Goal: Task Accomplishment & Management: Use online tool/utility

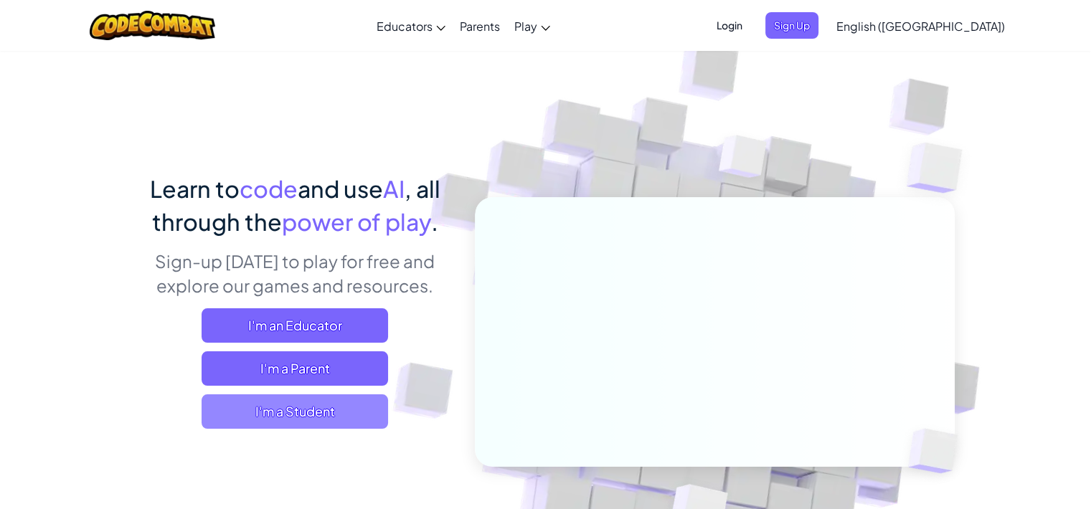
click at [293, 408] on span "I'm a Student" at bounding box center [295, 412] width 187 height 34
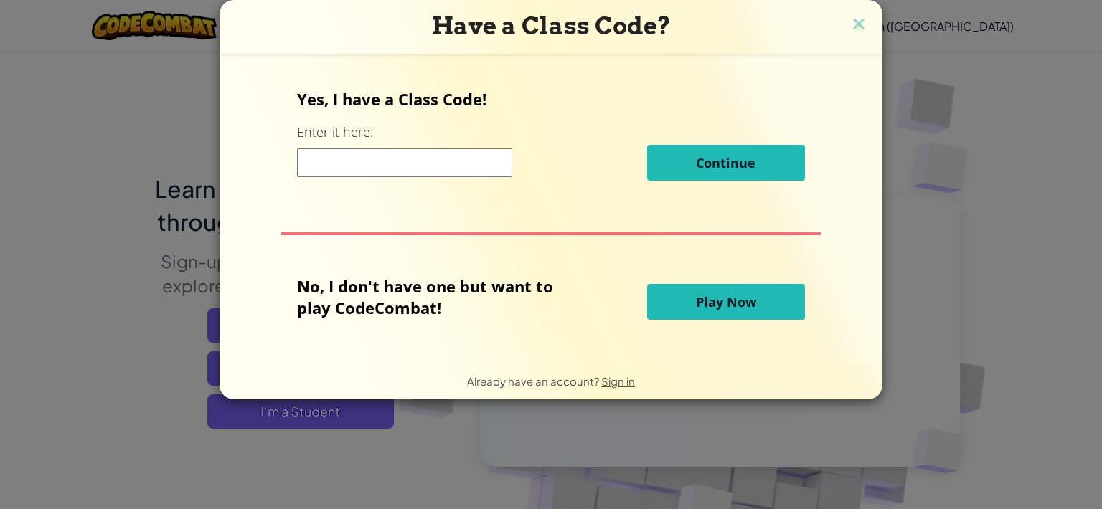
click at [723, 288] on button "Play Now" at bounding box center [726, 302] width 158 height 36
